Goal: Ask a question

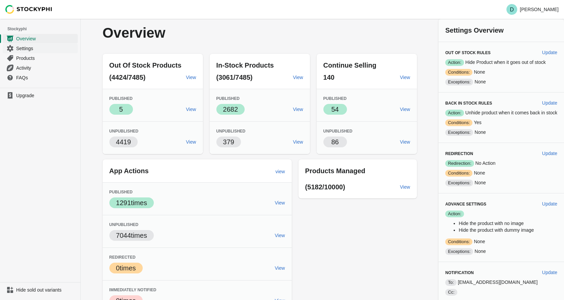
click at [20, 45] on link "Settings" at bounding box center [40, 48] width 75 height 10
click at [21, 47] on span "Settings" at bounding box center [46, 48] width 60 height 7
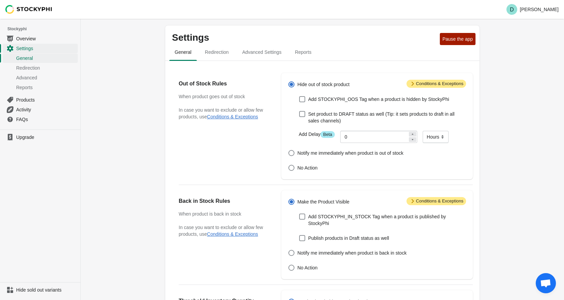
click at [552, 281] on span "Open chat" at bounding box center [546, 283] width 20 height 20
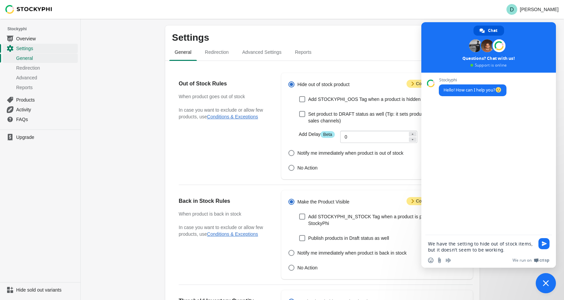
type textarea "We have the setting to hide out of stock items, but it doesn't seem to be worki…"
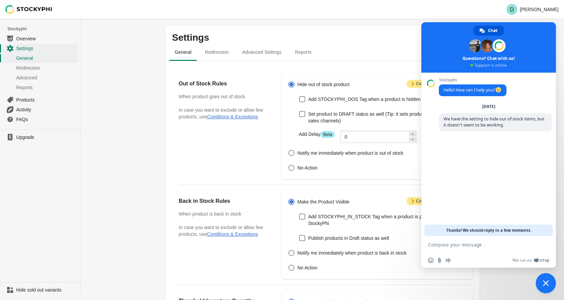
paste textarea "https://shopdavidchristophers.com/collections/vintage-flair-2025"
type textarea "https://shopdavidchristophers.com/collections/vintage-flair-2025"
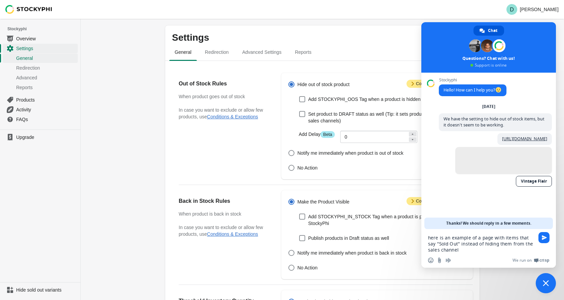
type textarea "here is an example of a page with items that say "Sold Out" instead of hiding t…"
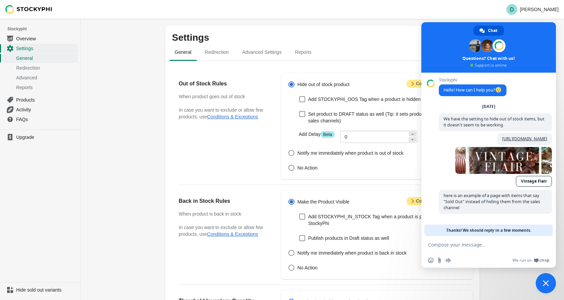
scroll to position [4, 0]
